Goal: Task Accomplishment & Management: Manage account settings

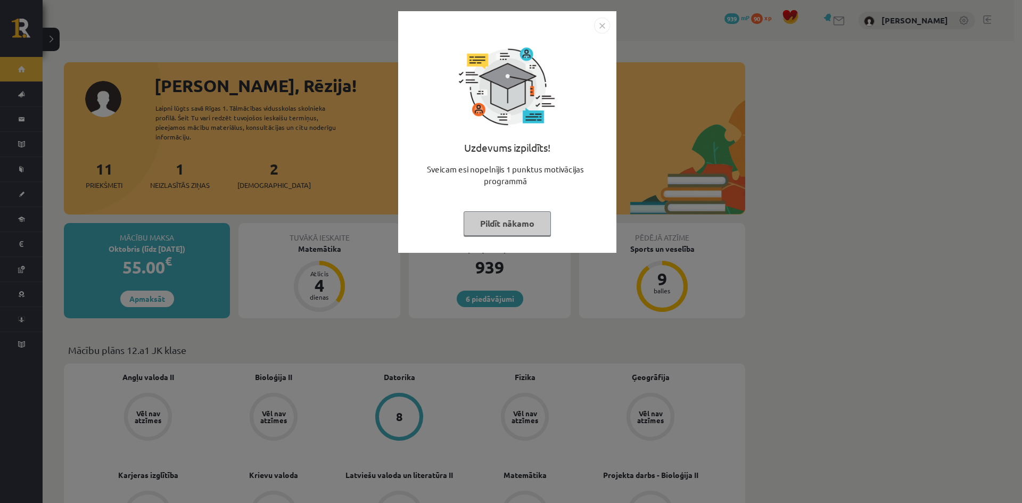
click at [525, 223] on button "Pildīt nākamo" at bounding box center [507, 223] width 87 height 24
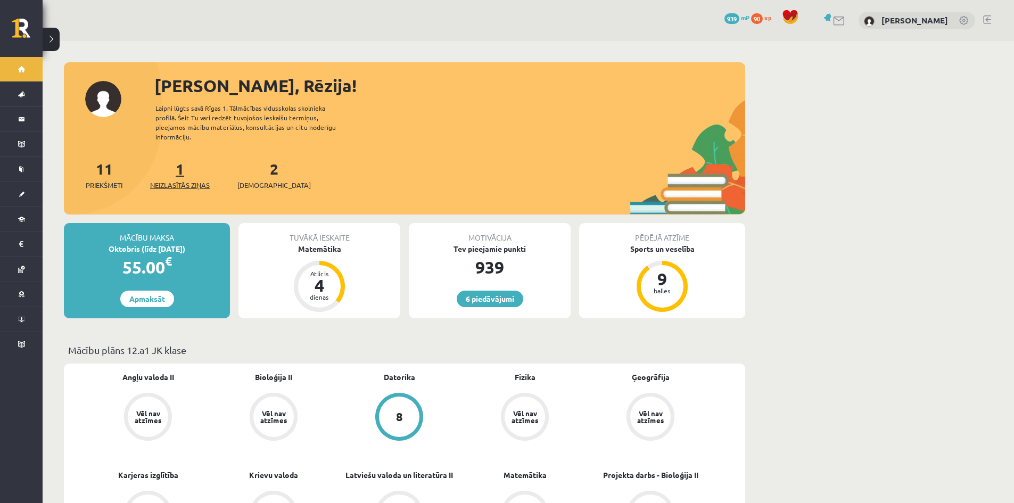
click at [207, 180] on span "Neizlasītās ziņas" at bounding box center [180, 185] width 60 height 11
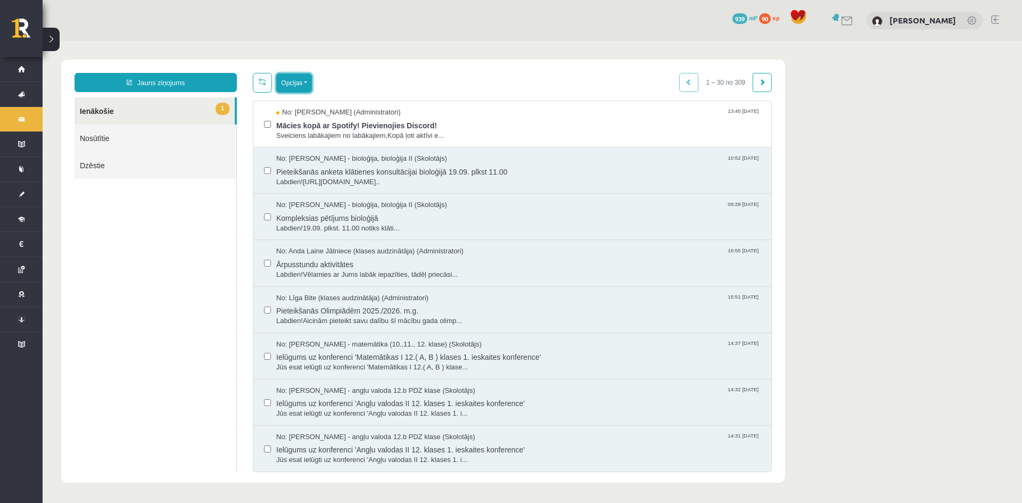
click at [311, 85] on button "Opcijas" at bounding box center [294, 82] width 36 height 19
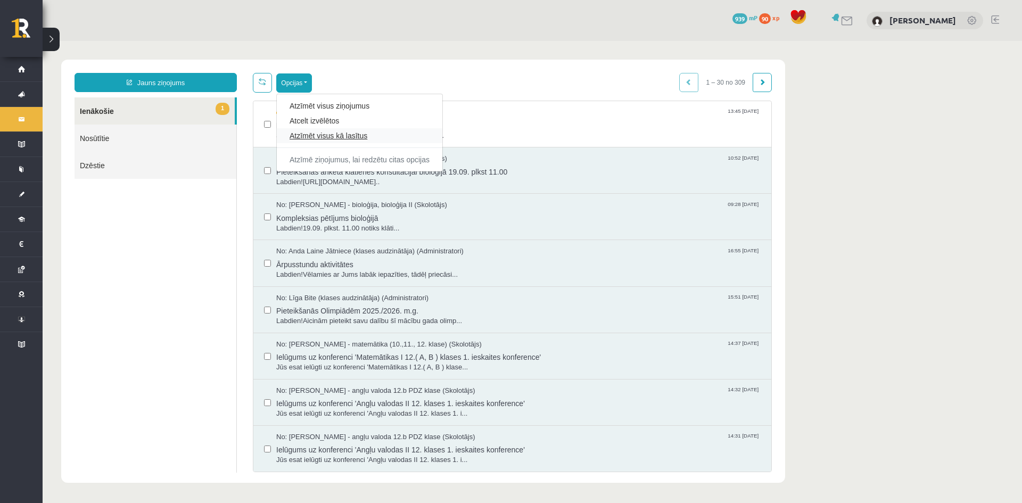
click at [320, 133] on link "Atzīmēt visus kā lasītus" at bounding box center [360, 135] width 140 height 11
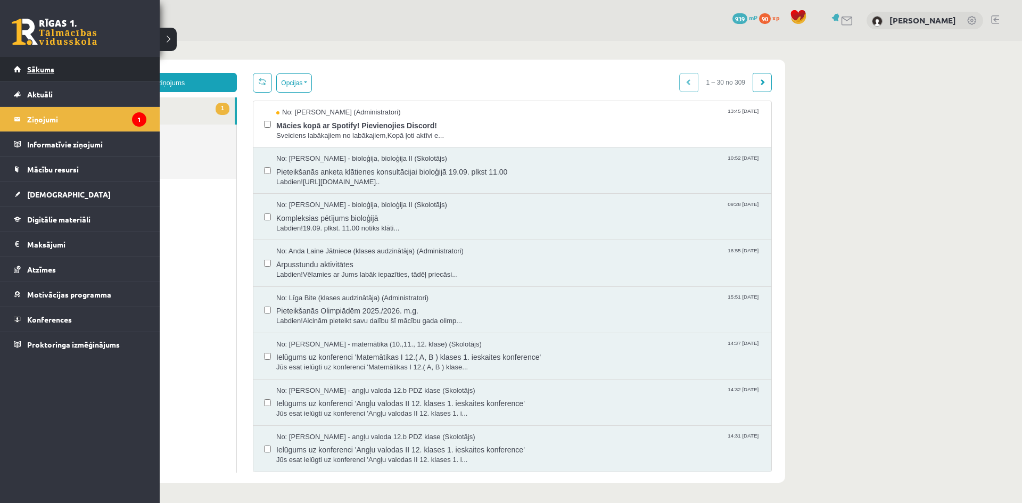
click at [70, 65] on link "Sākums" at bounding box center [80, 69] width 133 height 24
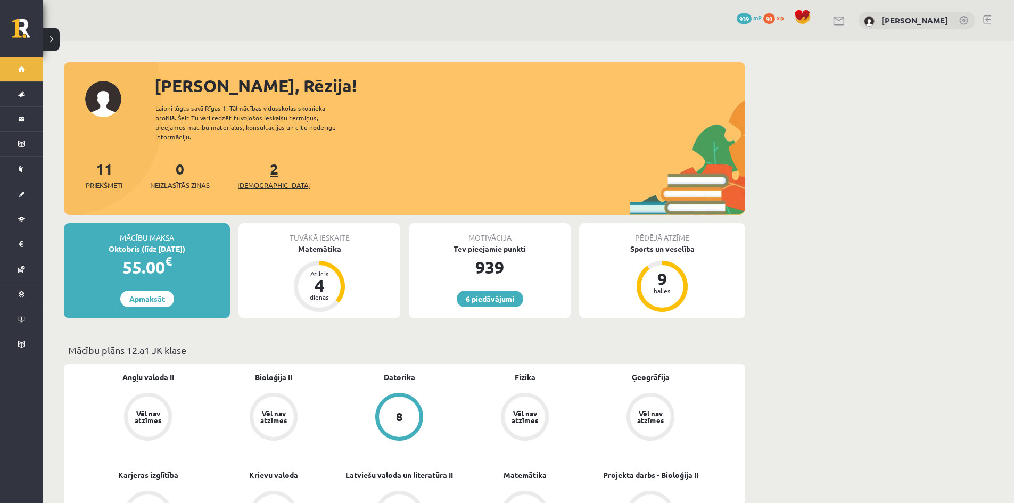
click at [258, 180] on span "[DEMOGRAPHIC_DATA]" at bounding box center [273, 185] width 73 height 11
